Goal: Information Seeking & Learning: Learn about a topic

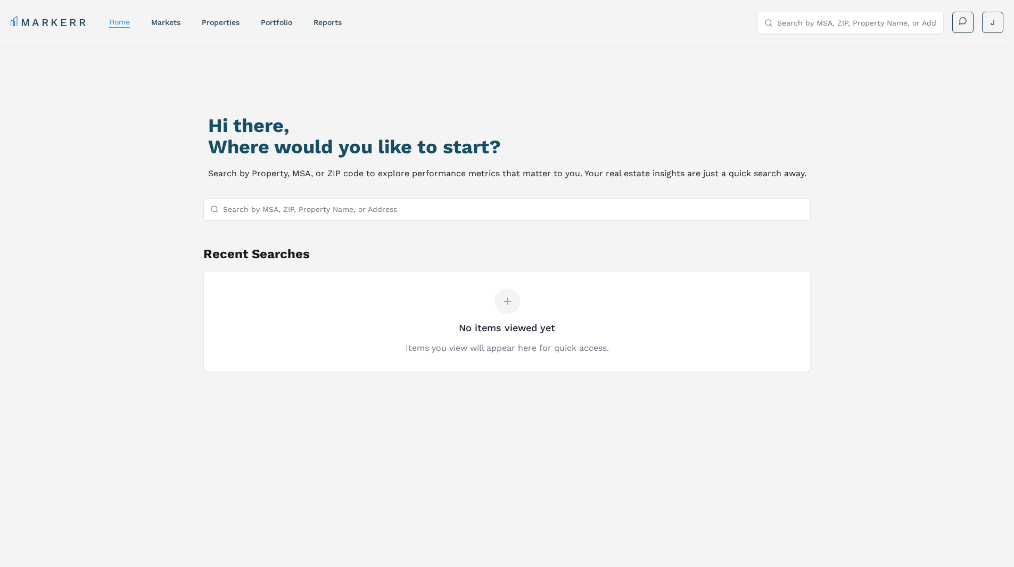
click at [356, 212] on input "Search by MSA, ZIP, Property Name, or Address" at bounding box center [514, 209] width 582 height 21
click at [424, 207] on input "Search by MSA, ZIP, Property Name, or Address" at bounding box center [514, 209] width 582 height 21
paste input "[STREET_ADDRESS]"
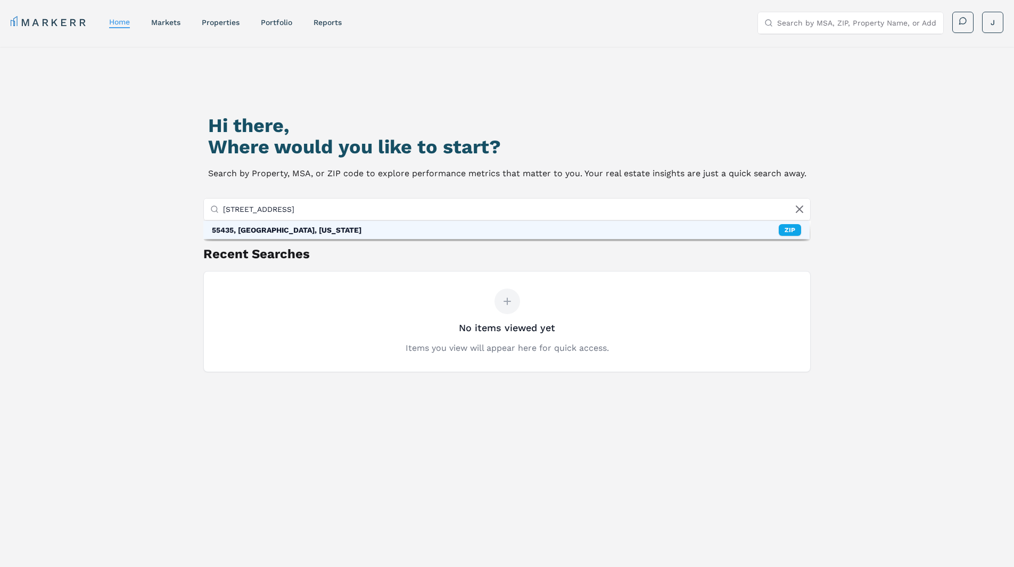
type input "[STREET_ADDRESS]"
click at [427, 234] on div "55435, [GEOGRAPHIC_DATA], [US_STATE] ZIP" at bounding box center [506, 230] width 607 height 18
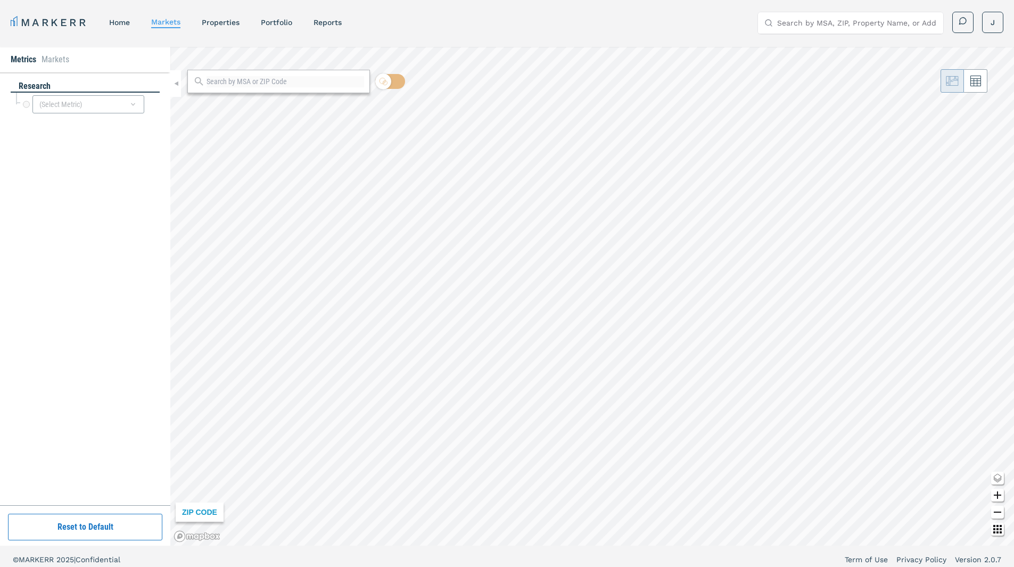
click at [62, 322] on div "research (Select Metric)" at bounding box center [85, 288] width 149 height 417
click at [117, 101] on div "(Select Metric)" at bounding box center [88, 104] width 112 height 18
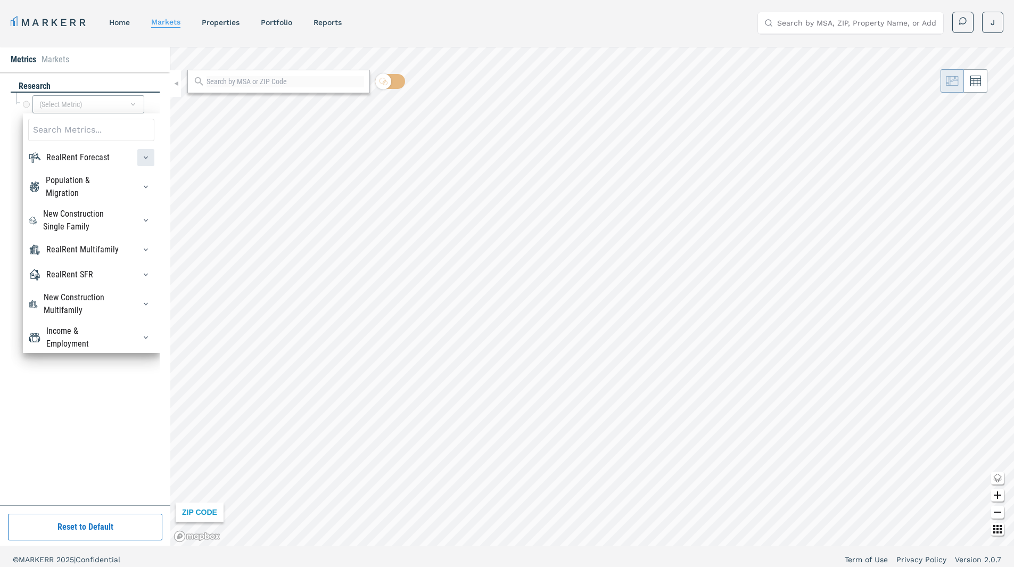
click at [142, 157] on icon "button" at bounding box center [146, 157] width 9 height 9
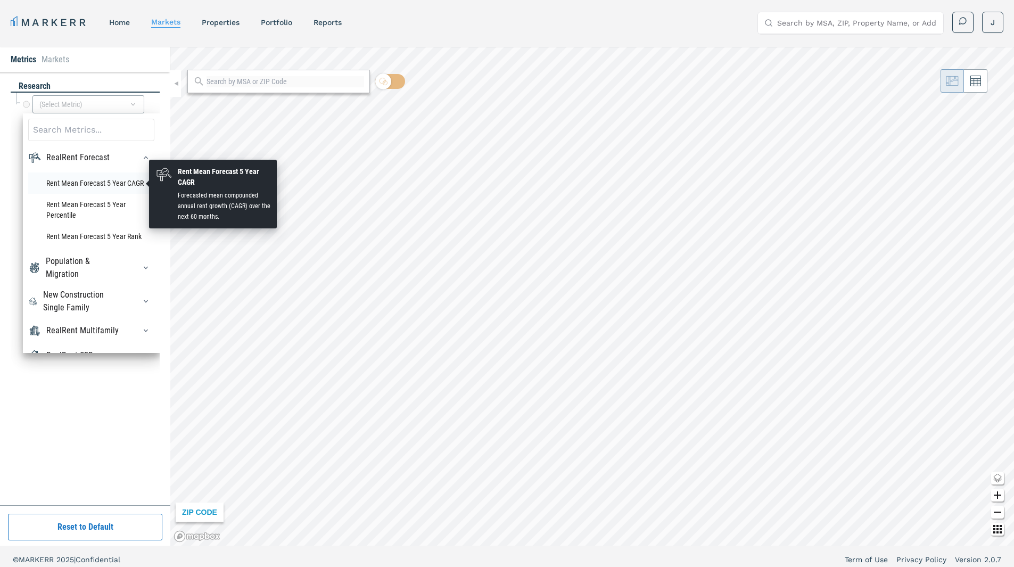
click at [111, 177] on li "Rent Mean Forecast 5 Year CAGR" at bounding box center [91, 183] width 126 height 21
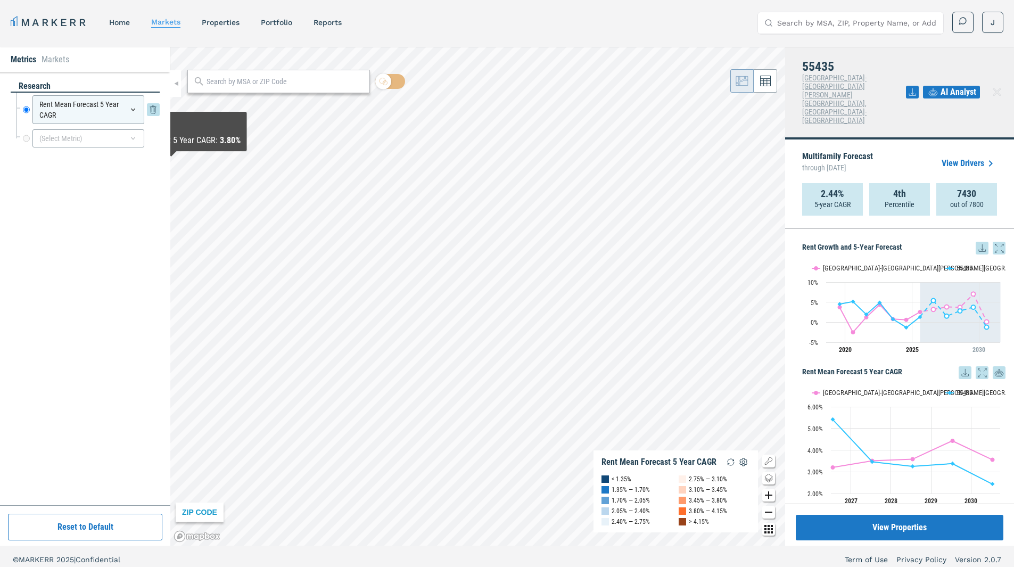
click at [132, 111] on icon at bounding box center [133, 109] width 9 height 9
click at [129, 121] on div "Rent Mean Forecast 5 Year CAGR" at bounding box center [88, 109] width 112 height 29
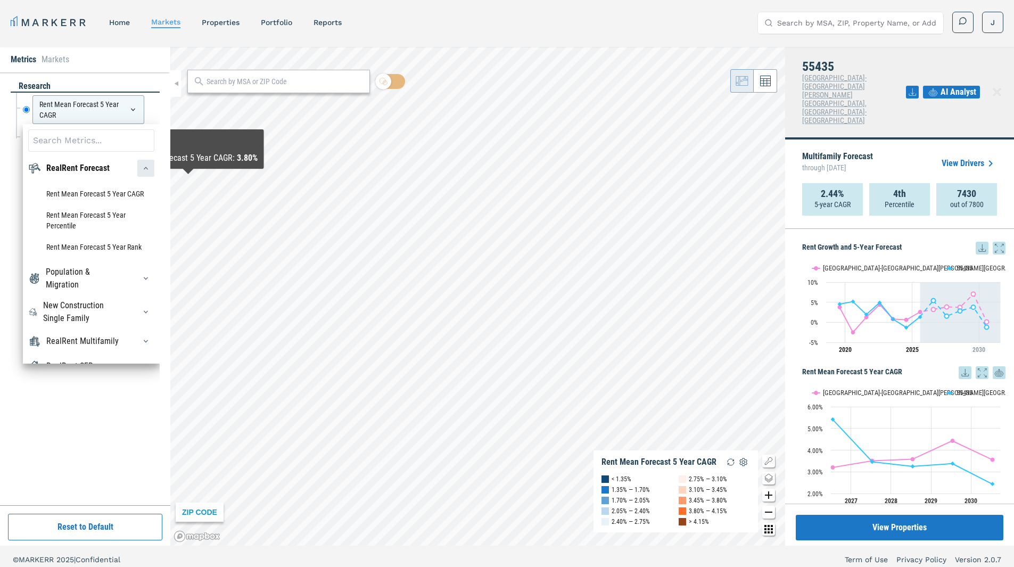
click at [137, 175] on div "button" at bounding box center [145, 168] width 17 height 17
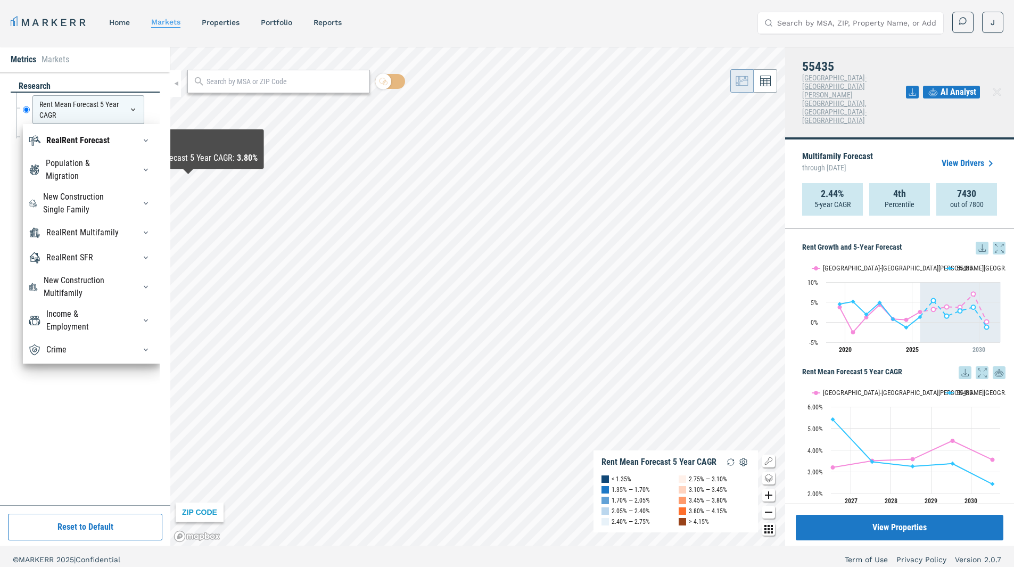
scroll to position [36, 0]
click at [97, 228] on div "RealRent Multifamily" at bounding box center [82, 232] width 72 height 13
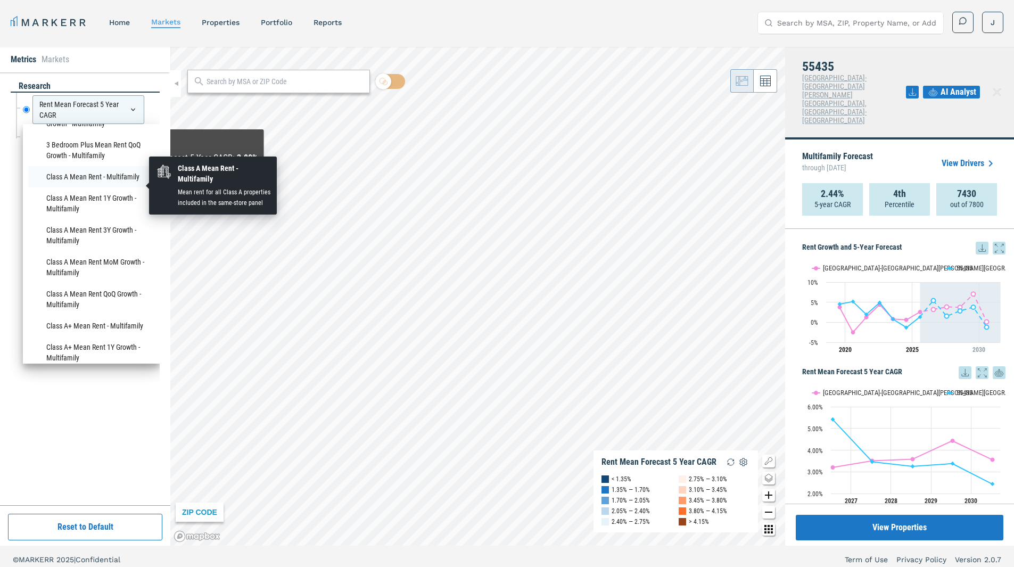
scroll to position [205, 0]
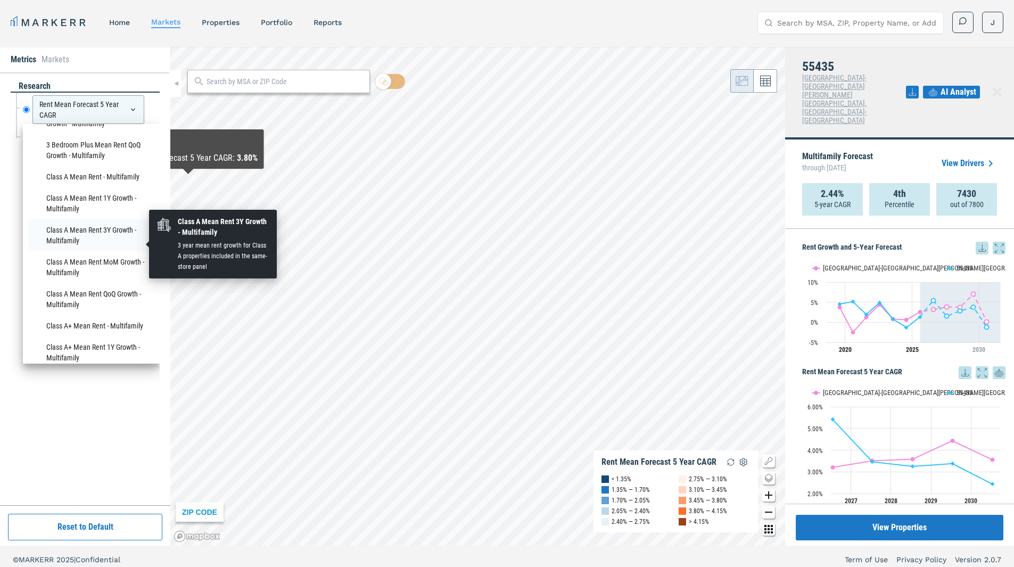
click at [110, 235] on li "Class A Mean Rent 3Y Growth - Multifamily" at bounding box center [91, 235] width 126 height 32
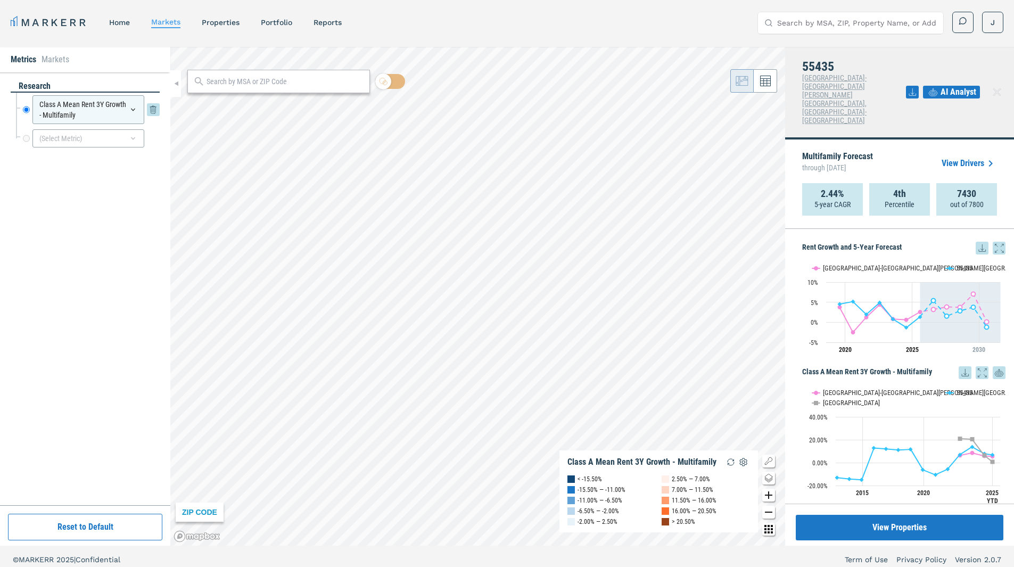
click at [100, 113] on div "Class A Mean Rent 3Y Growth - Multifamily" at bounding box center [88, 109] width 112 height 29
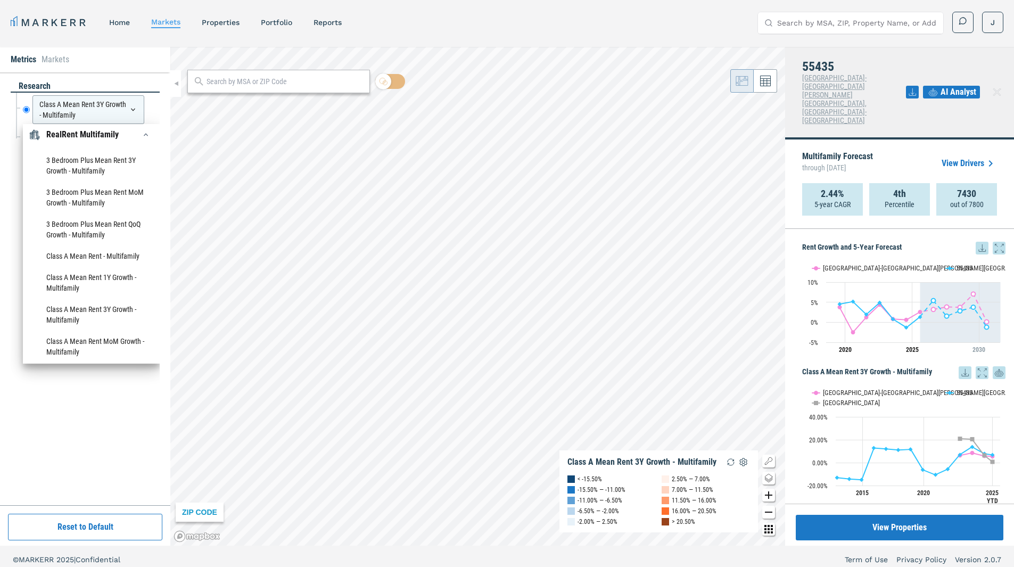
scroll to position [0, 0]
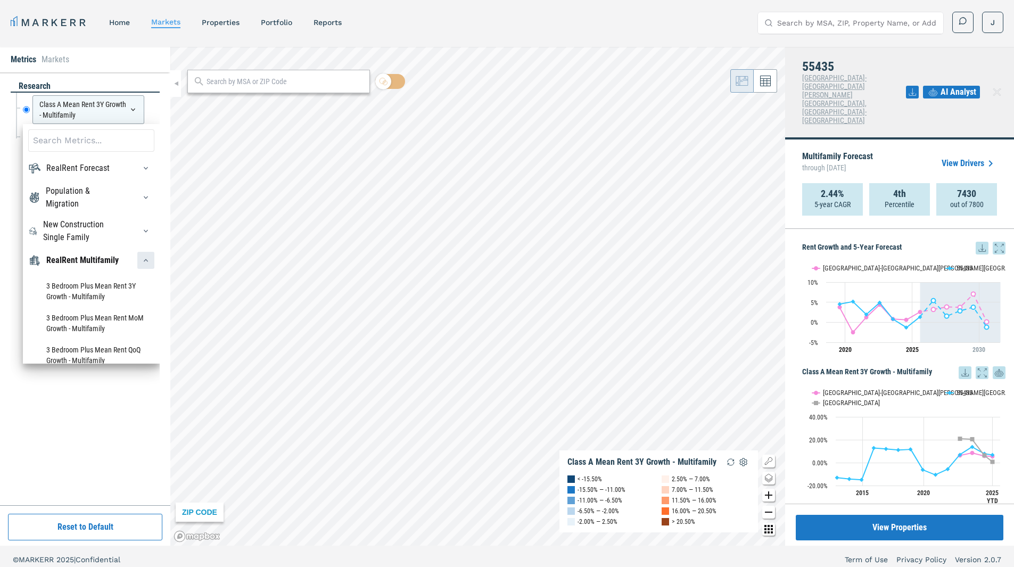
click at [142, 265] on icon "button" at bounding box center [146, 260] width 9 height 9
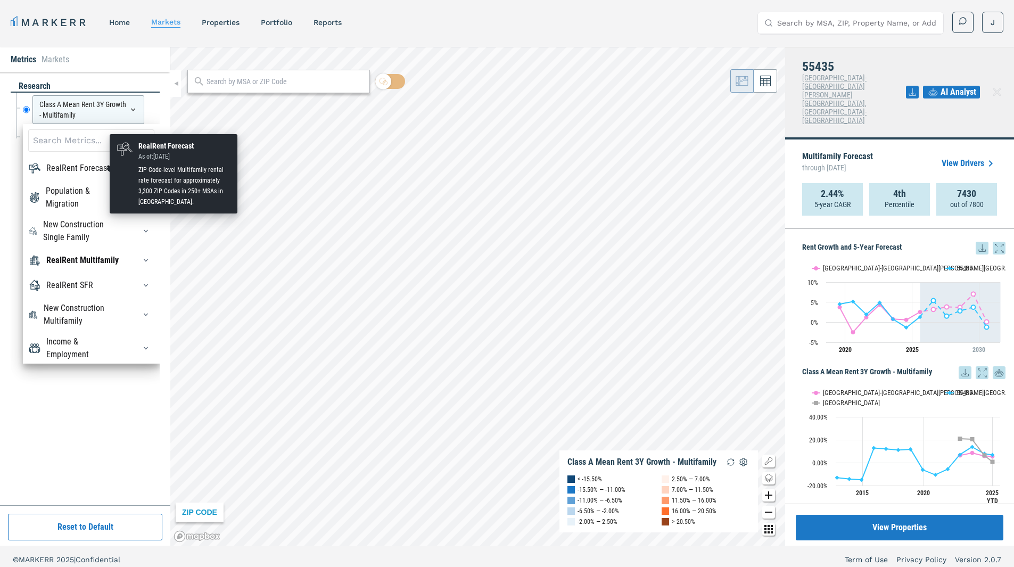
click at [103, 168] on div "RealRent Forecast" at bounding box center [77, 168] width 63 height 13
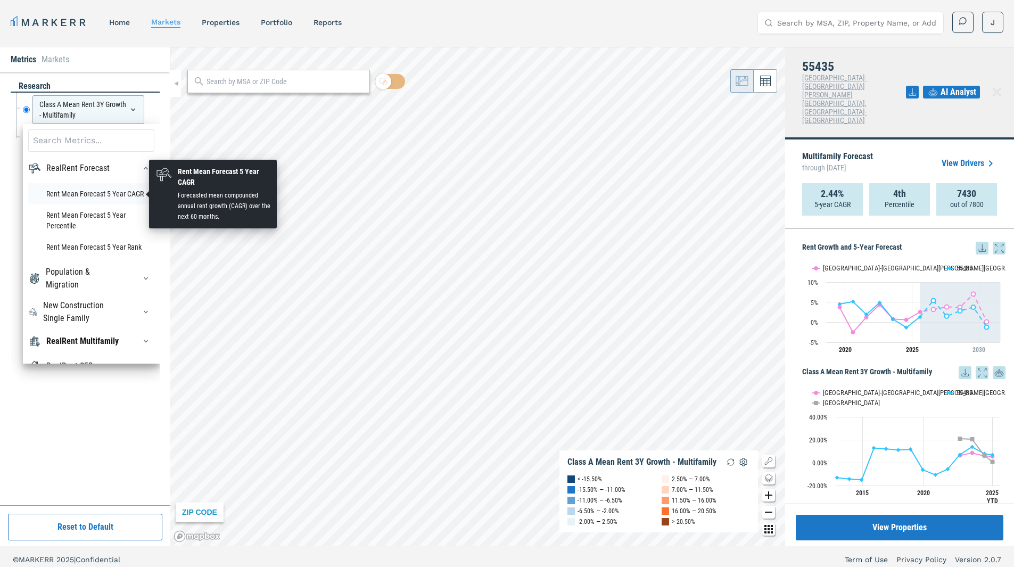
click at [100, 195] on li "Rent Mean Forecast 5 Year CAGR" at bounding box center [91, 193] width 126 height 21
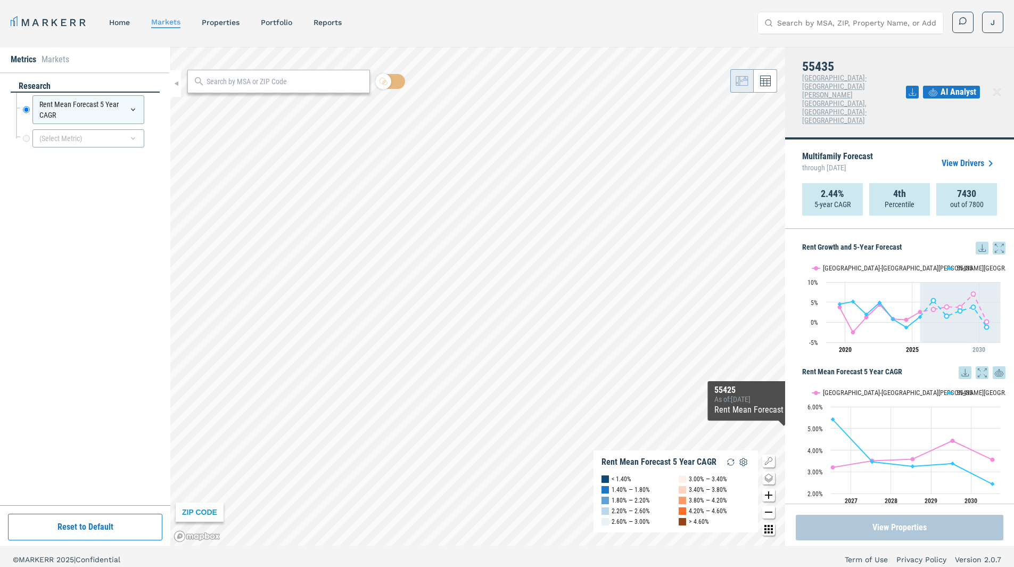
click at [894, 530] on button "View Properties" at bounding box center [900, 528] width 208 height 26
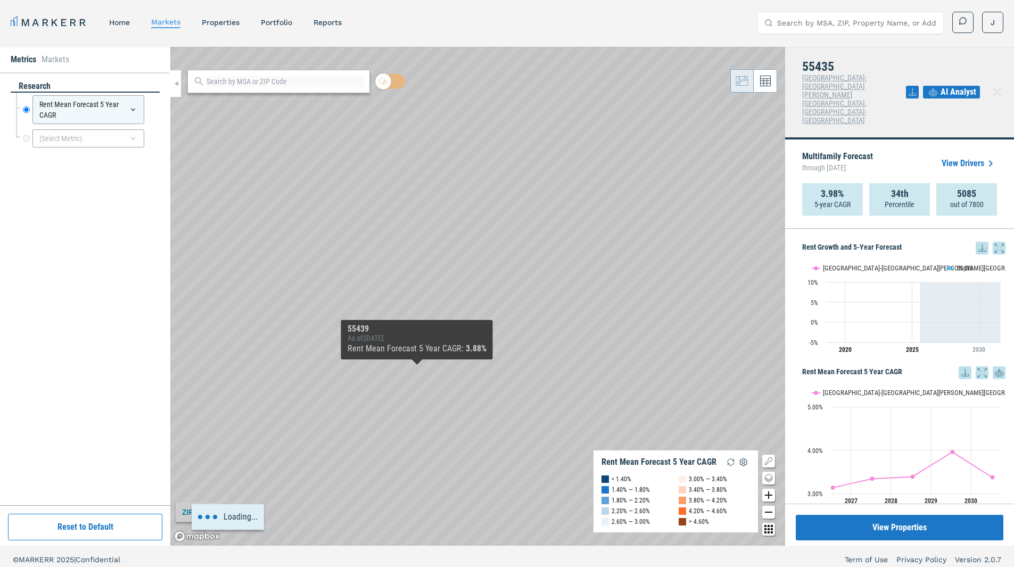
click at [417, 371] on div "Loading..." at bounding box center [477, 296] width 615 height 499
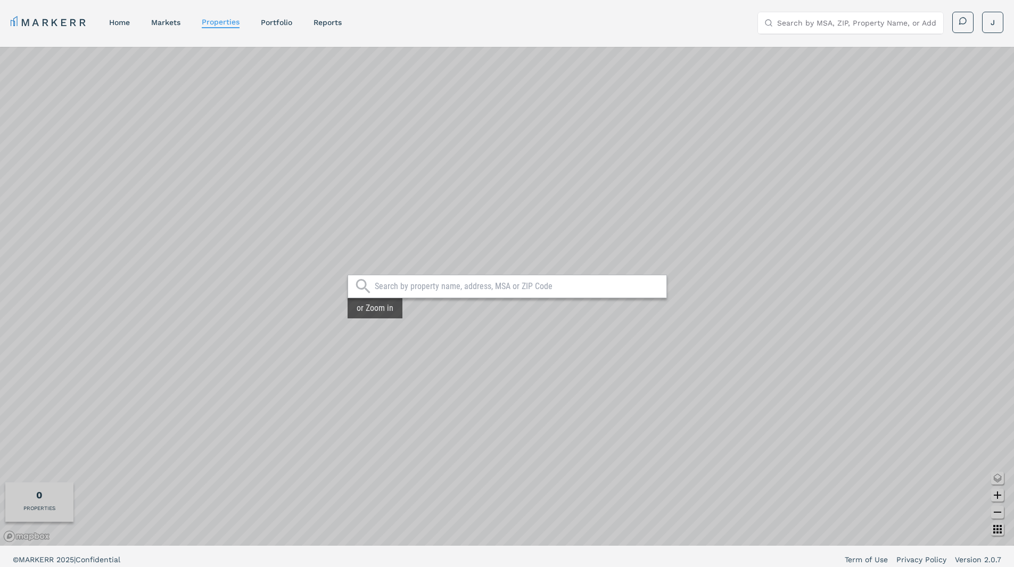
click at [473, 285] on input "text" at bounding box center [518, 286] width 287 height 11
type input "eddi"
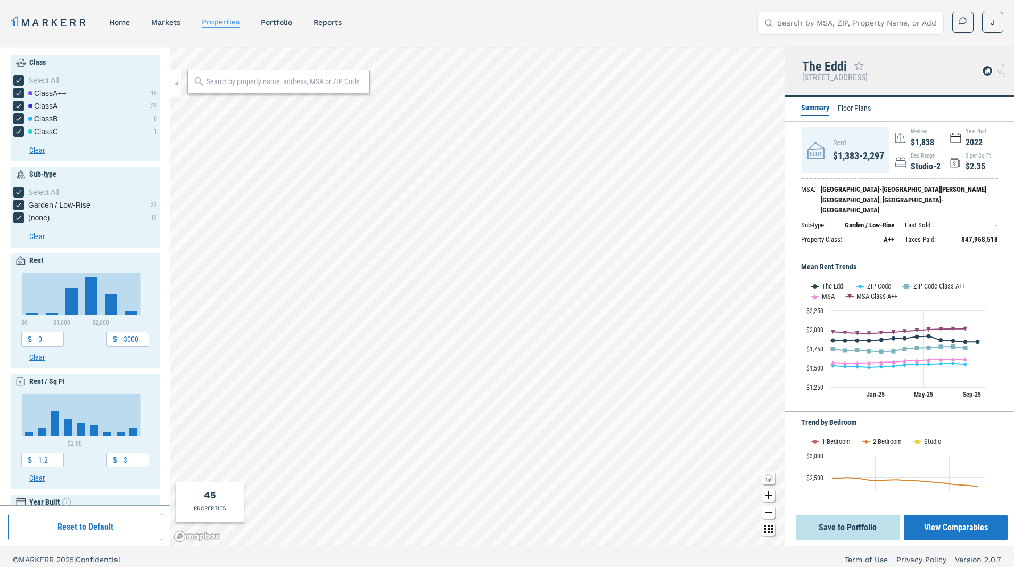
click at [862, 109] on li "Floor Plans" at bounding box center [854, 109] width 33 height 13
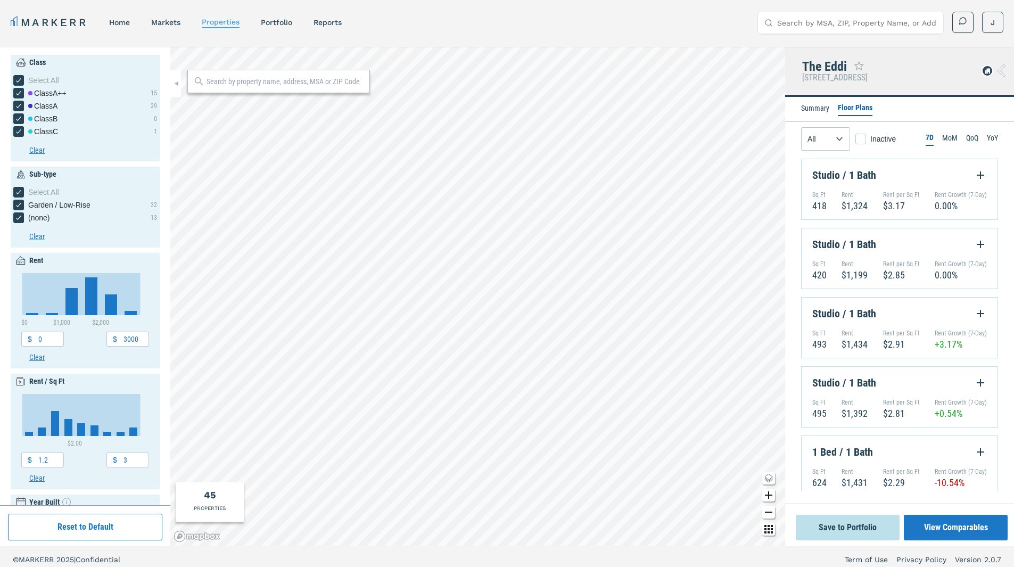
click at [816, 111] on li "Summary" at bounding box center [815, 109] width 28 height 13
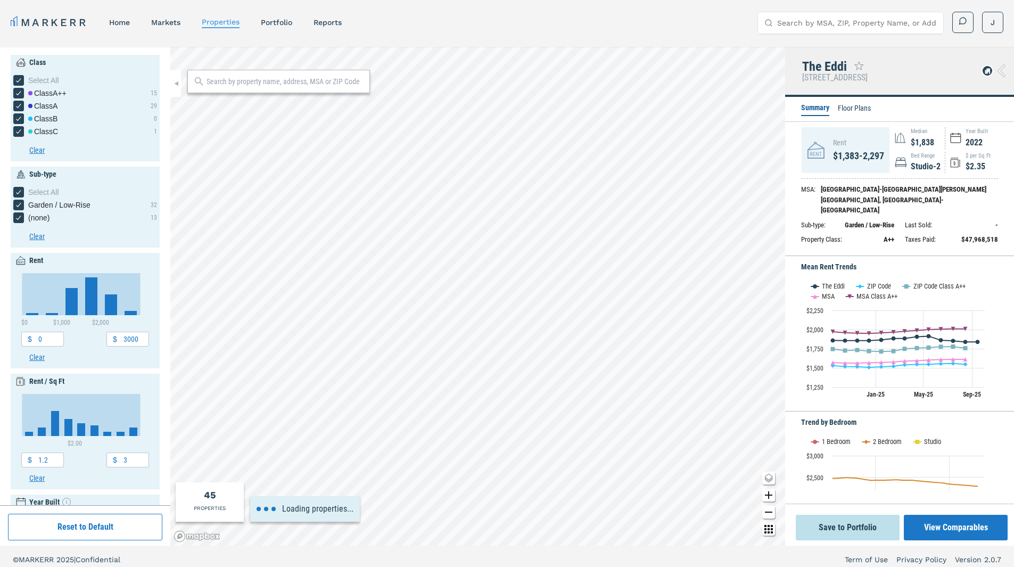
type input "11000"
type input "0.5"
type input "4.5"
type input "1930"
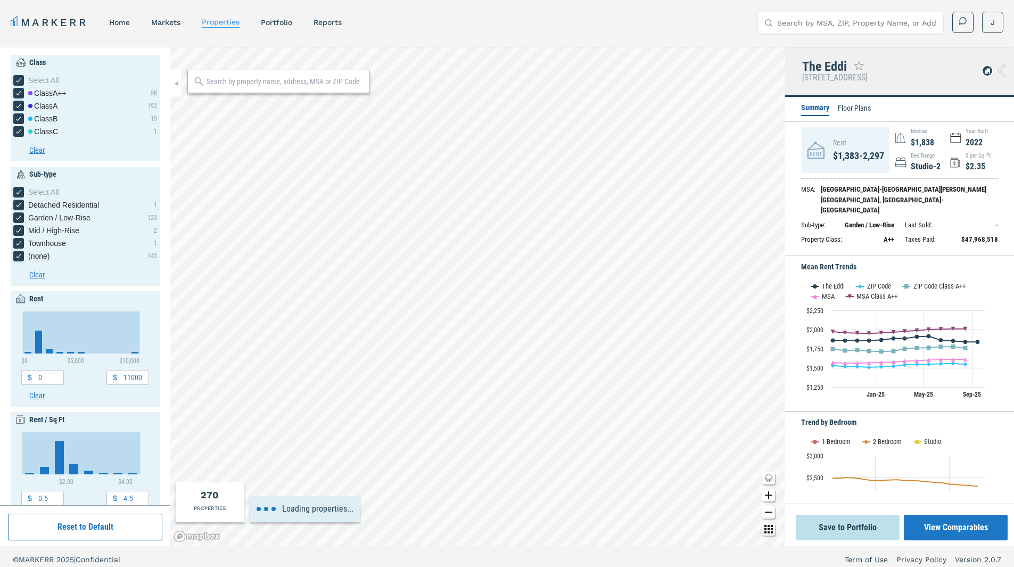
type input "4000"
type input "0.8"
type input "3"
type input "1950"
